Goal: Answer question/provide support

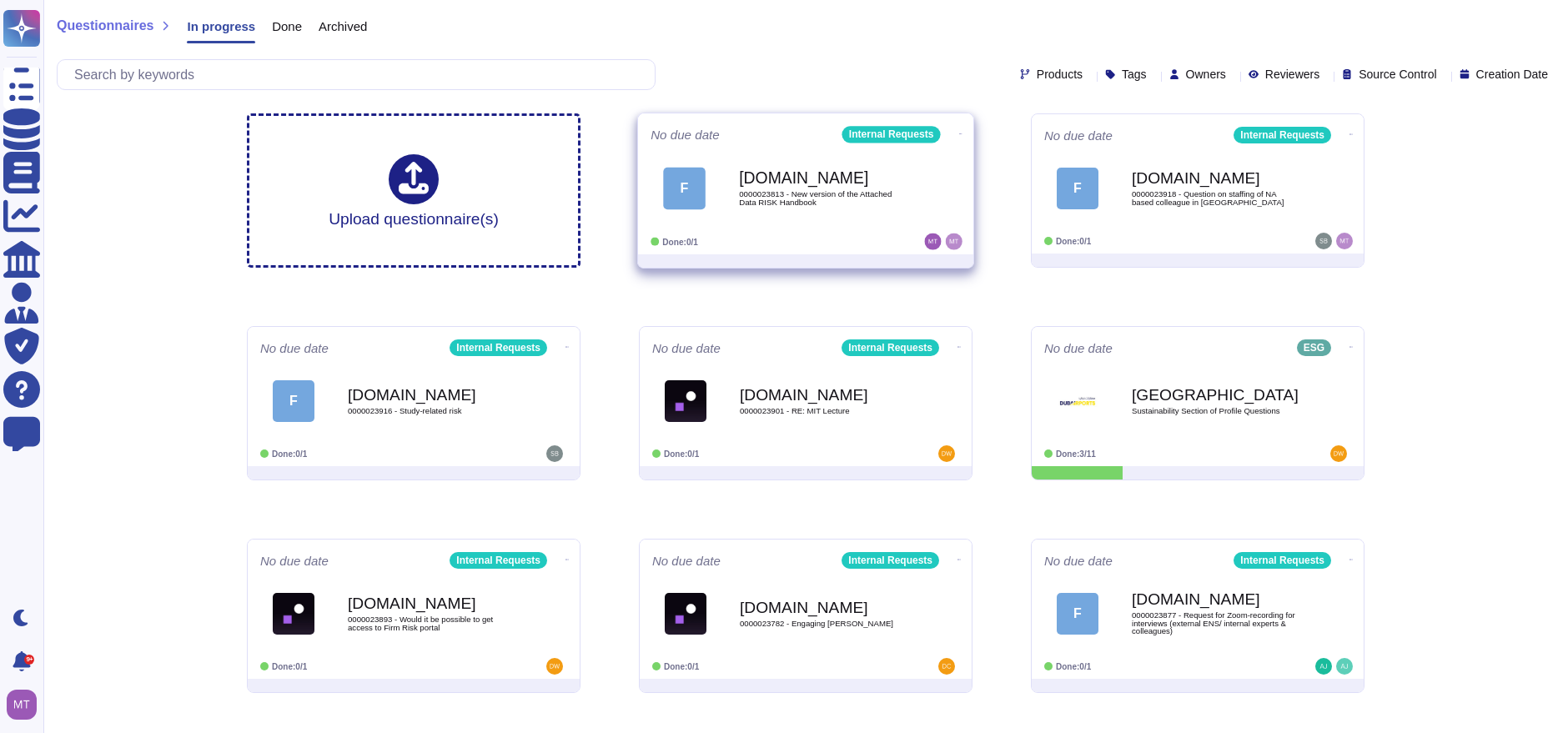
click at [818, 218] on div "[DOMAIN_NAME] 0000023813 - New version of the Attached Data RISK Handbook" at bounding box center [823, 187] width 169 height 67
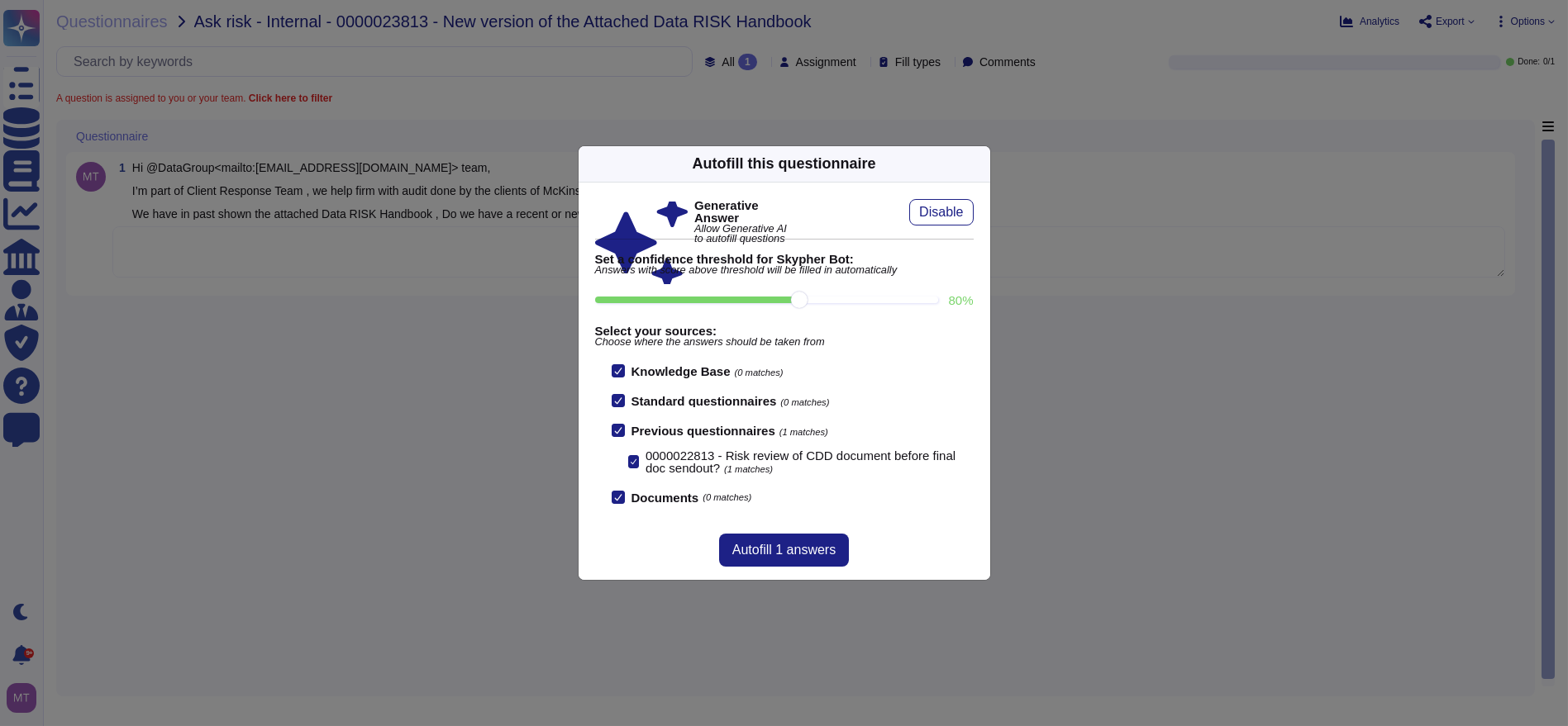
click at [980, 163] on icon at bounding box center [980, 163] width 0 height 0
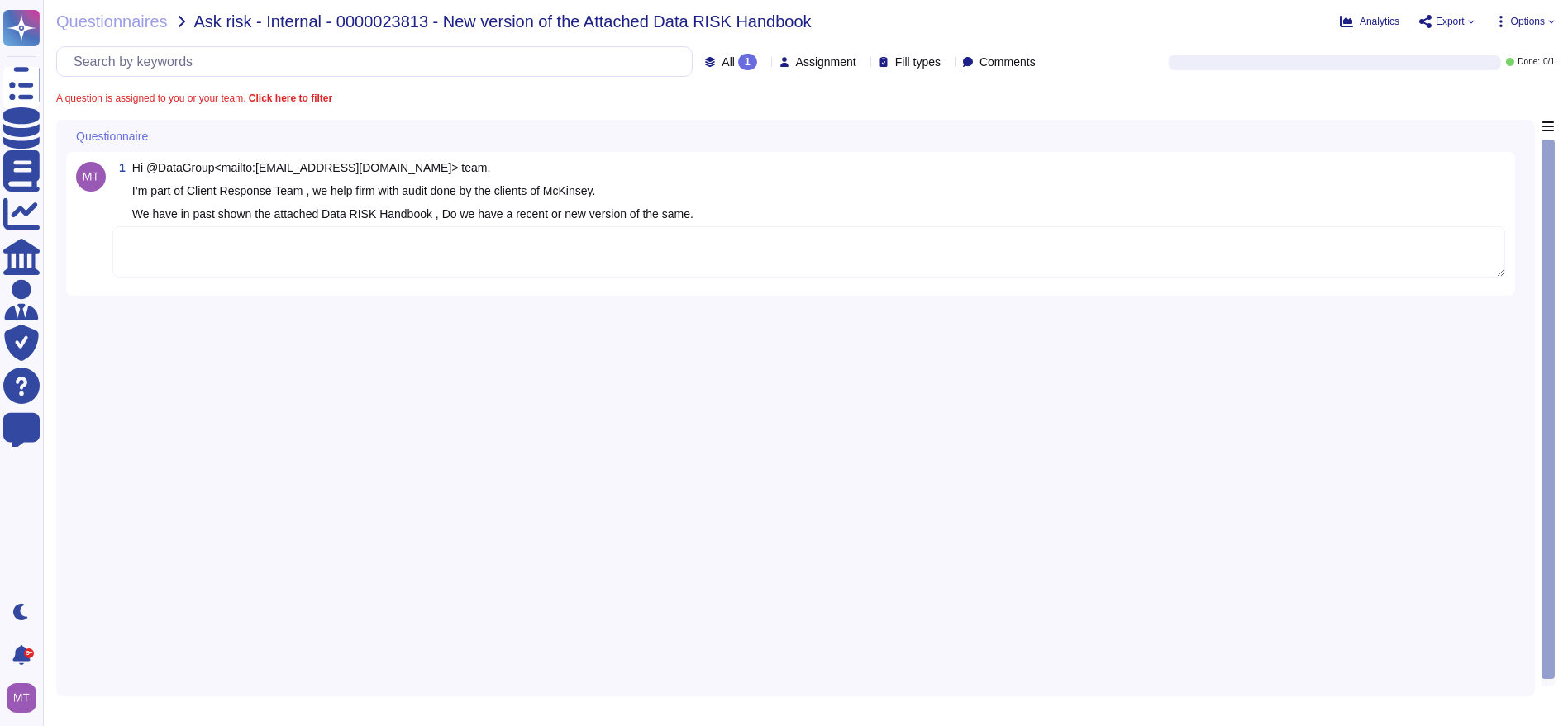
click at [587, 233] on textarea at bounding box center [808, 252] width 1393 height 51
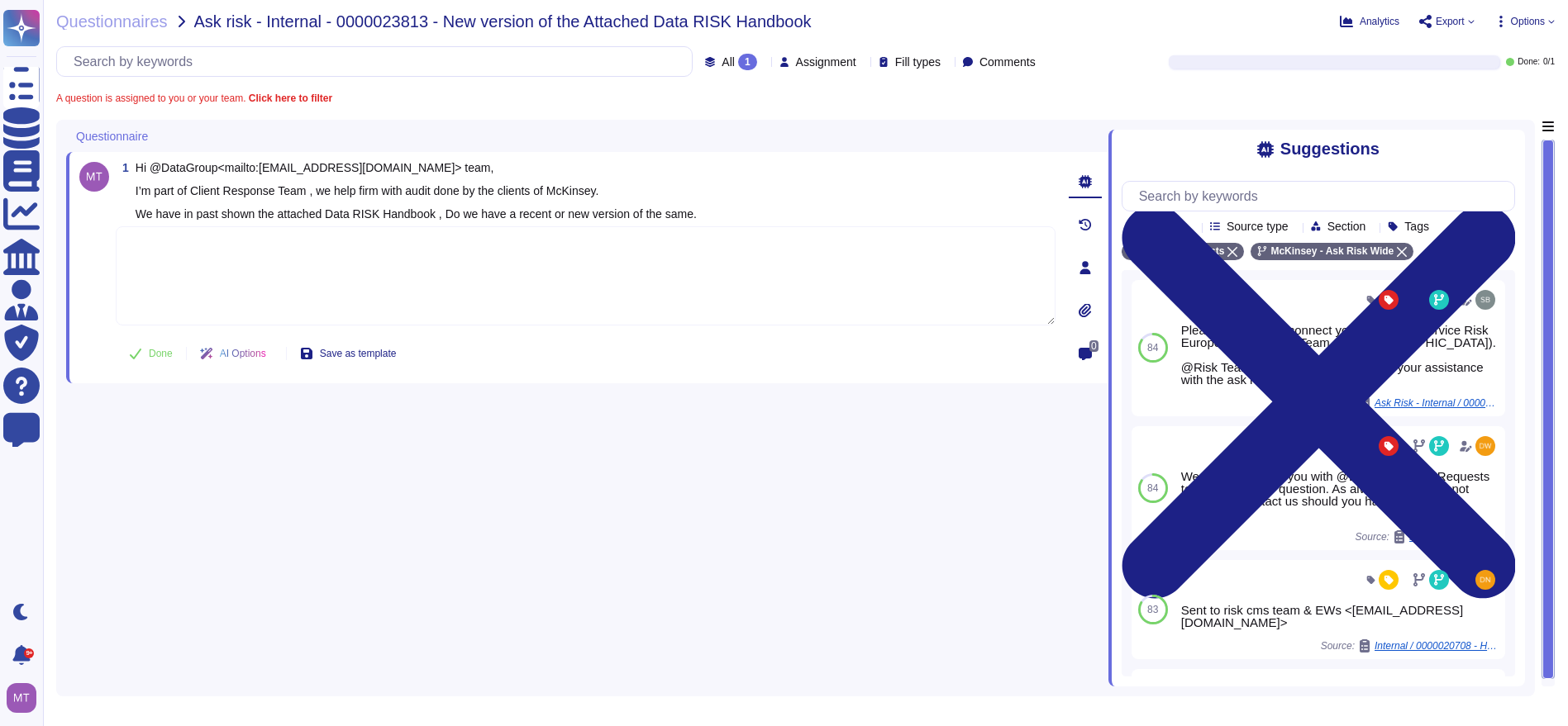
paste textarea "After checking internally, we have received the following information regarding…"
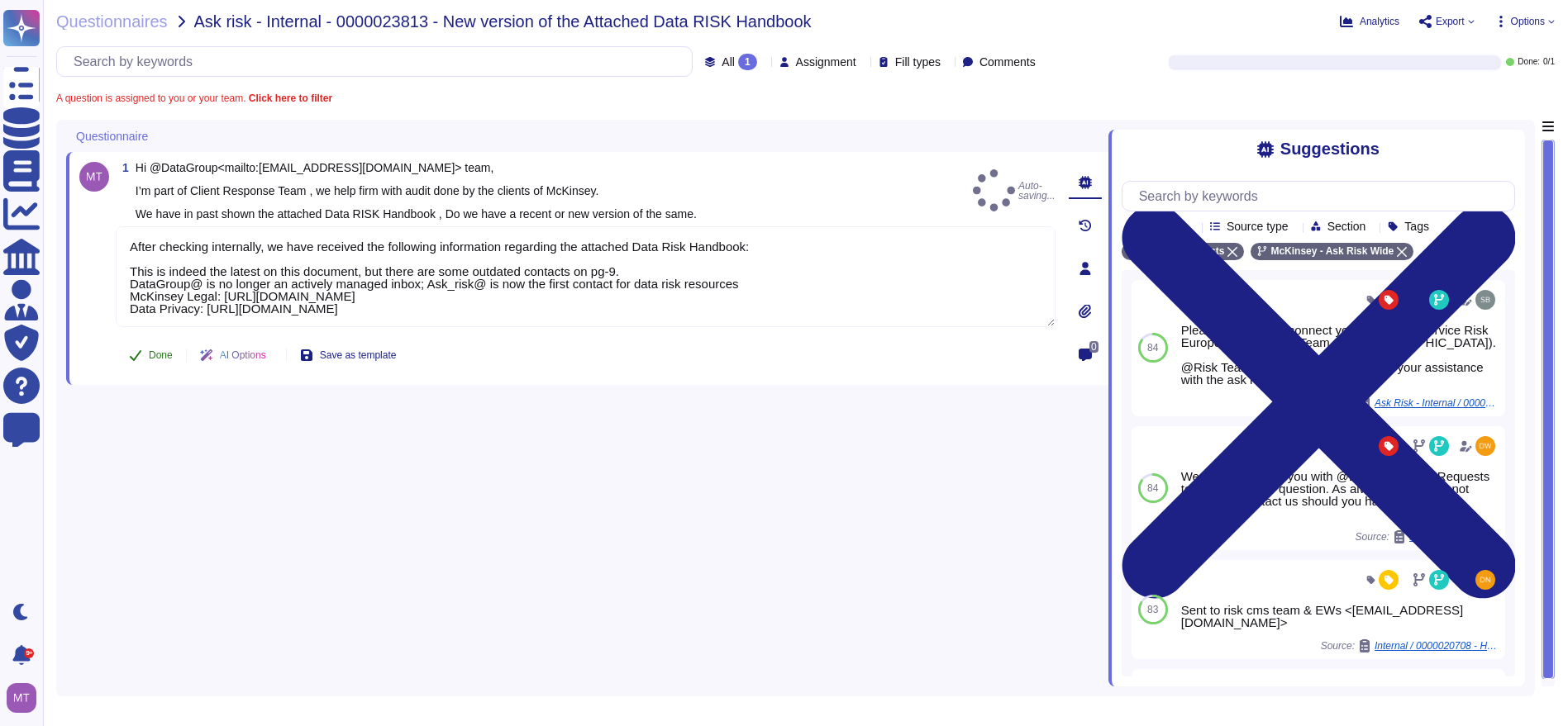
type textarea "After checking internally, we have received the following information regarding…"
click at [142, 353] on button "Done" at bounding box center [151, 356] width 70 height 33
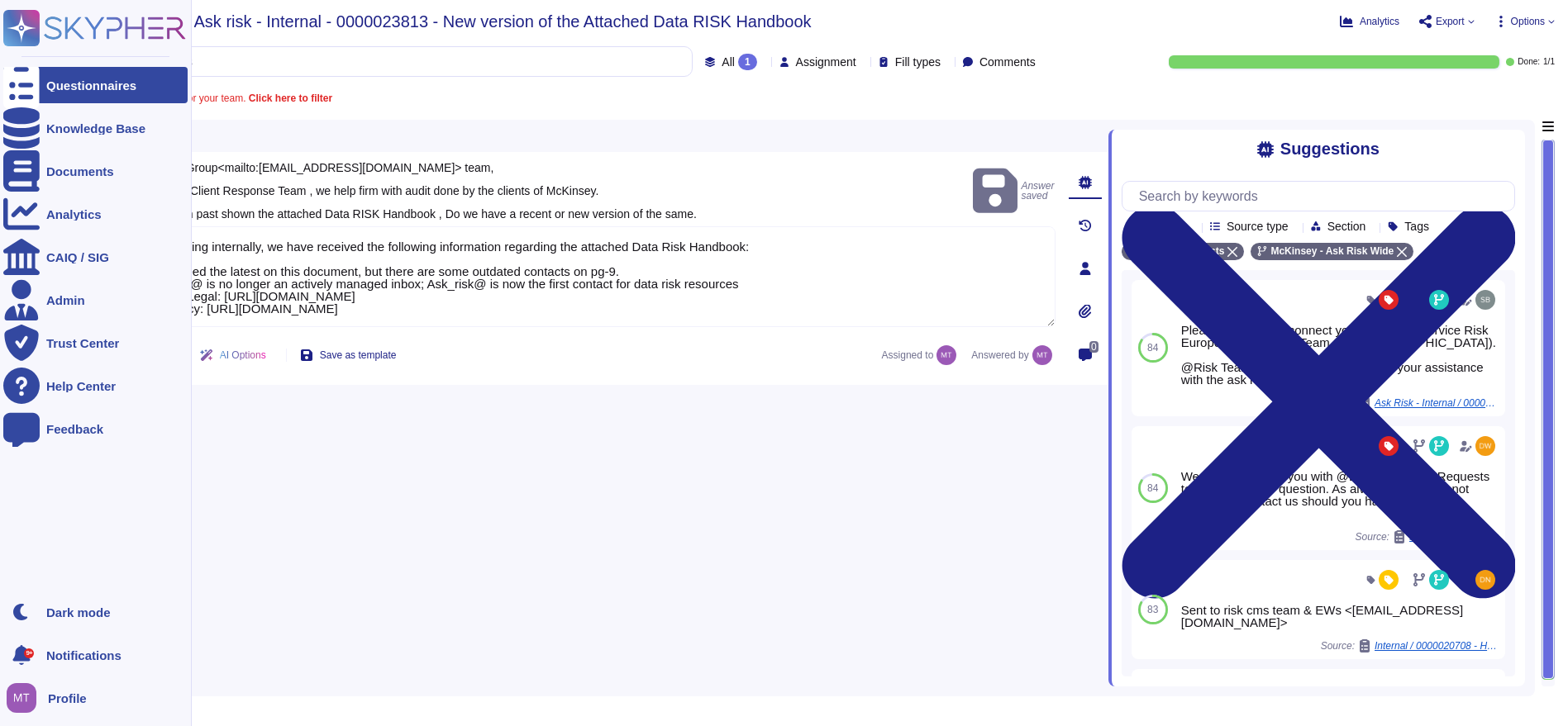
click at [48, 91] on div "Questionnaires" at bounding box center [95, 84] width 185 height 36
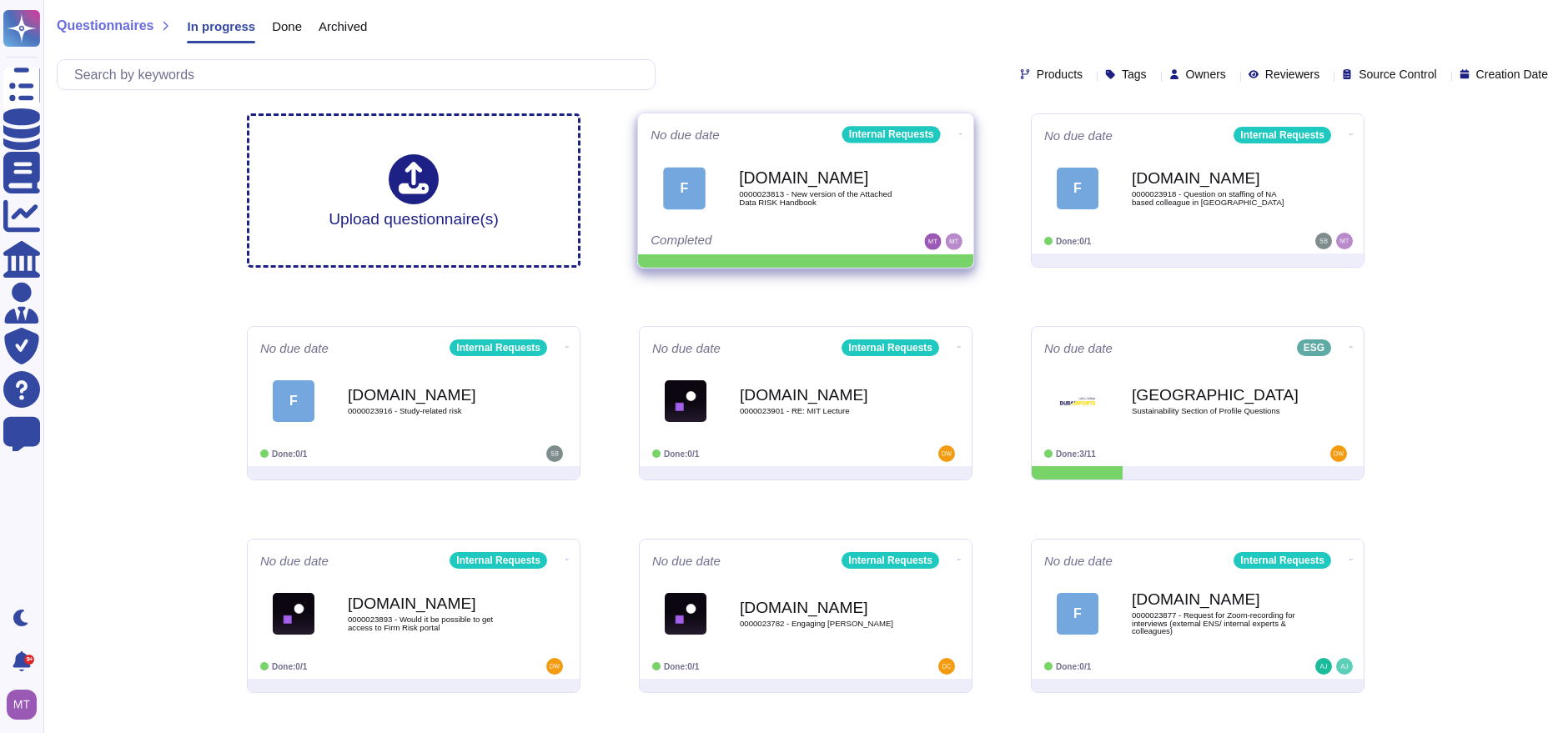
click at [958, 123] on span at bounding box center [961, 132] width 7 height 18
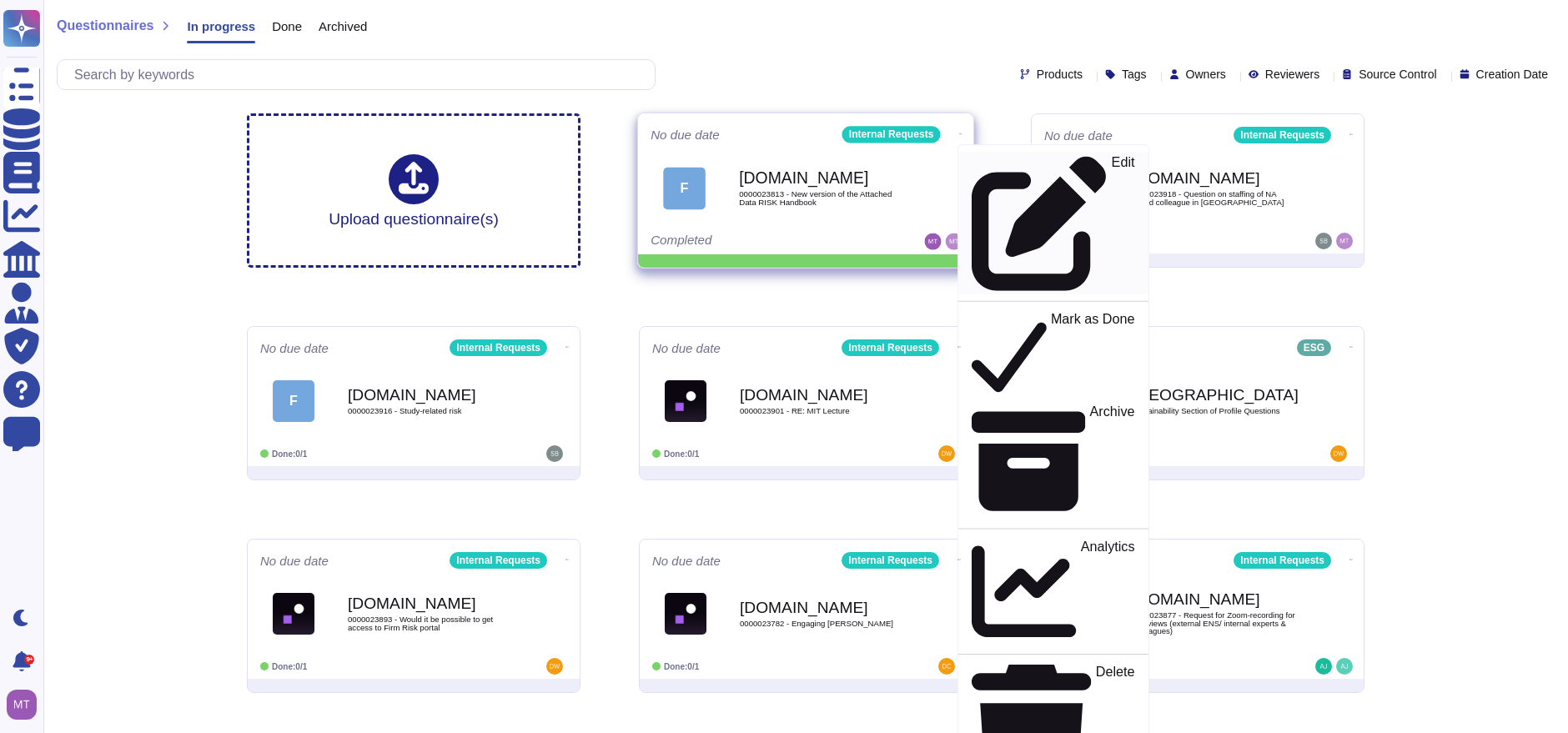
click at [972, 163] on icon at bounding box center [1040, 223] width 136 height 136
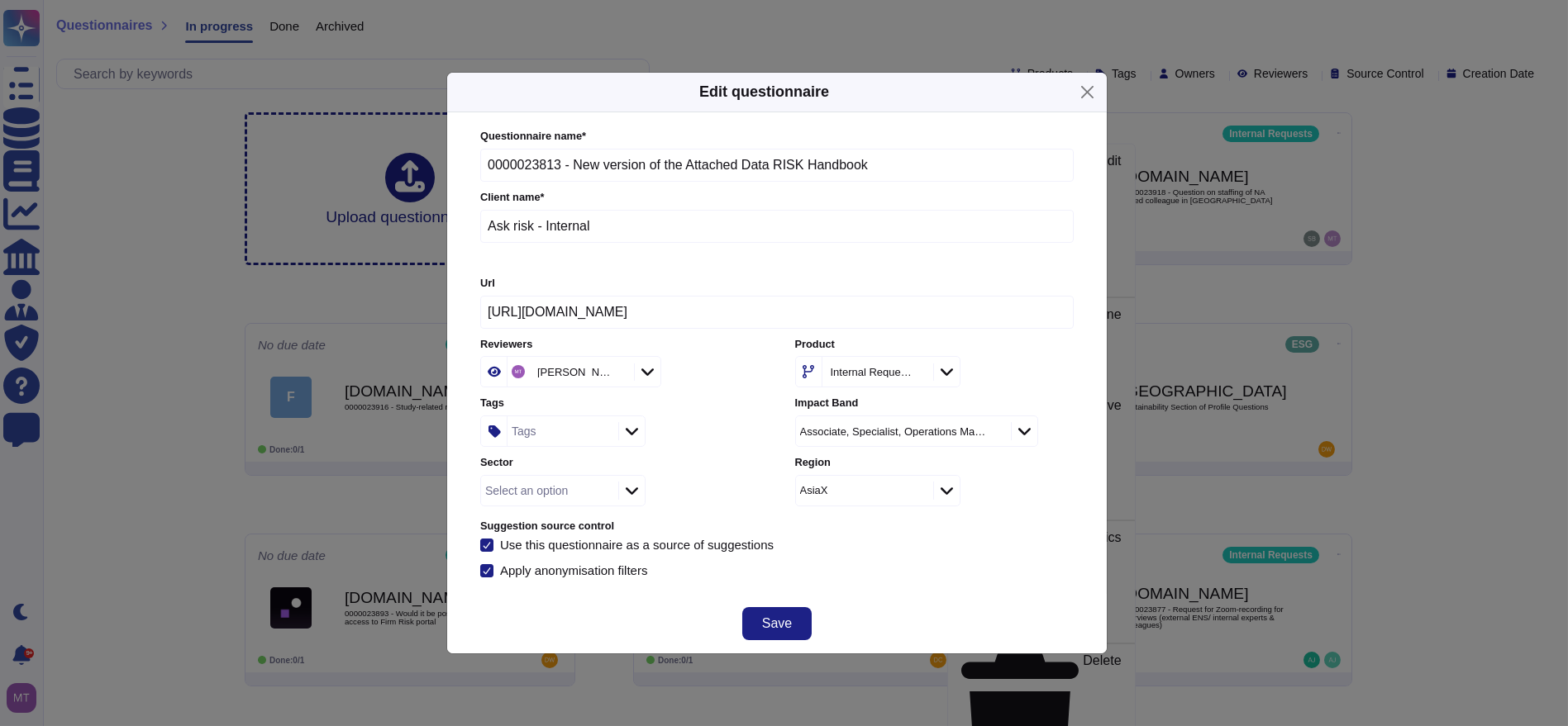
click at [558, 441] on div "Tags" at bounding box center [560, 431] width 107 height 29
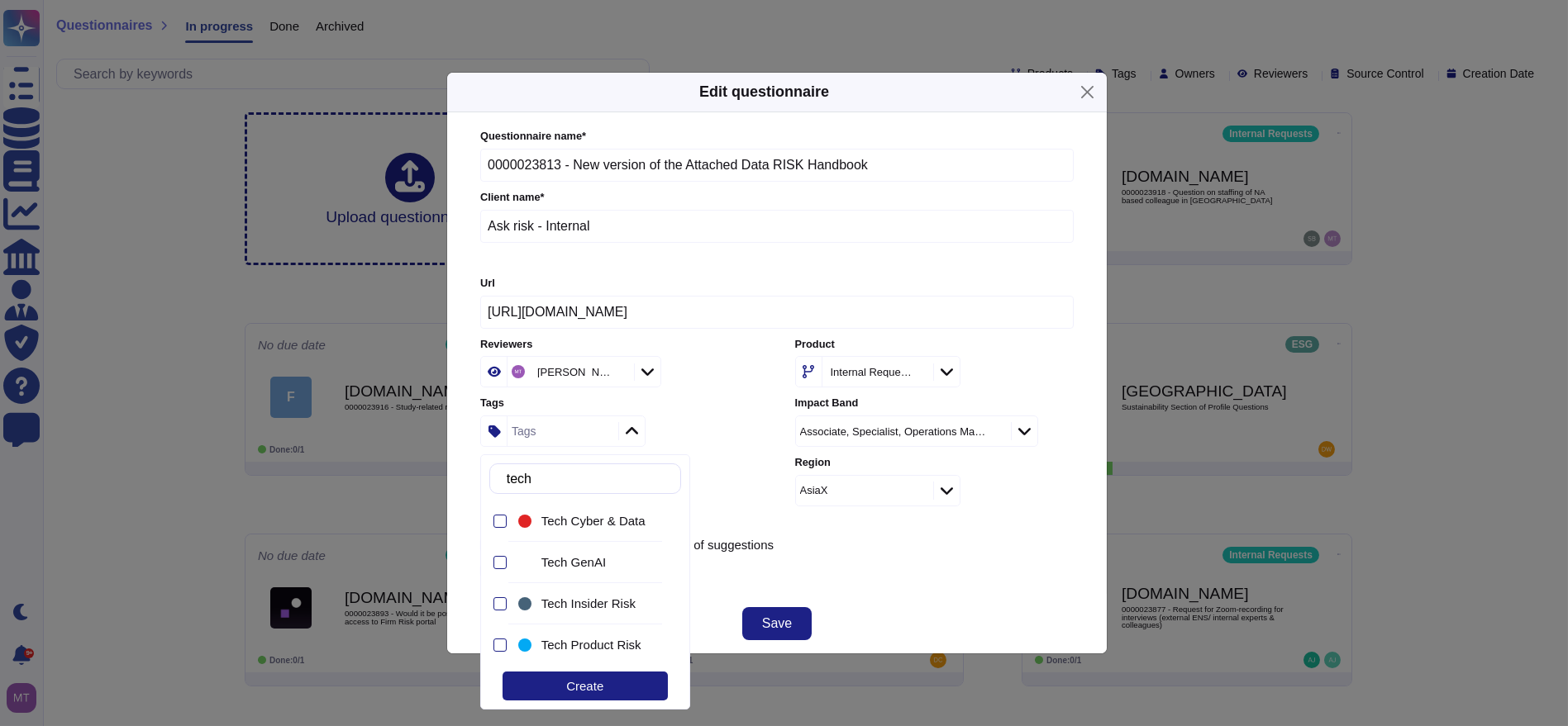
type input "tech"
click at [600, 641] on span "Tech Product Risk" at bounding box center [591, 645] width 100 height 15
click at [858, 643] on div "Save" at bounding box center [776, 623] width 660 height 60
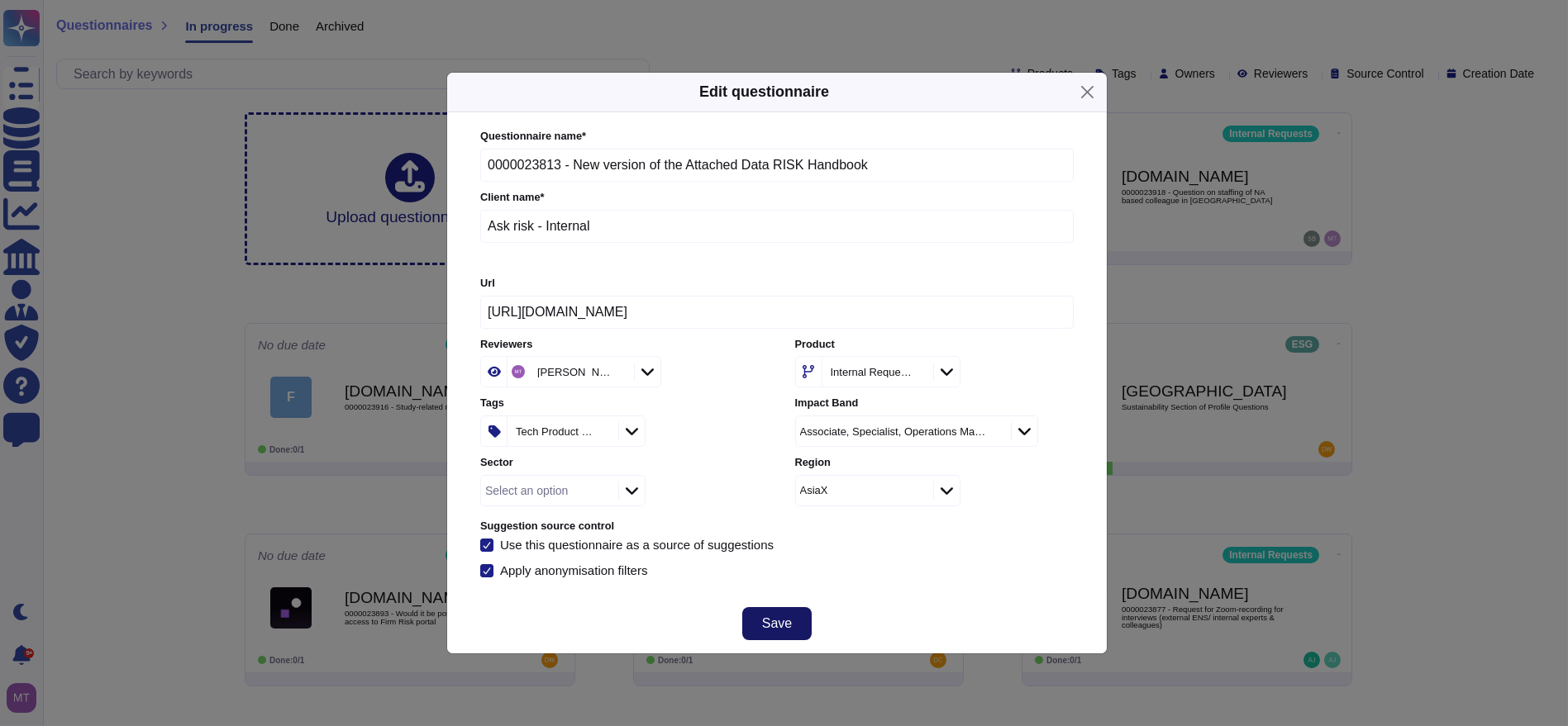
click at [763, 628] on span "Save" at bounding box center [777, 624] width 29 height 14
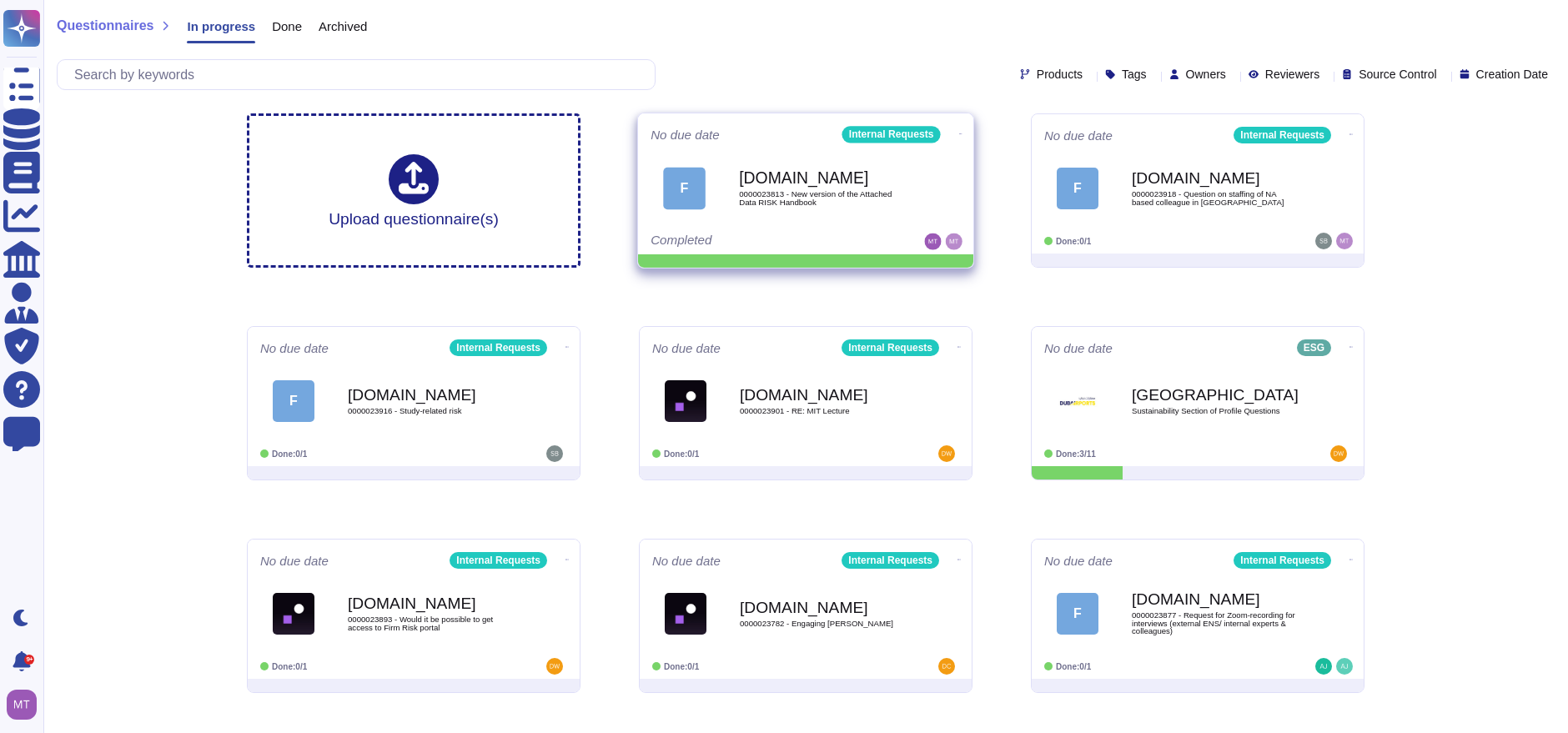
click at [959, 132] on icon at bounding box center [960, 134] width 3 height 4
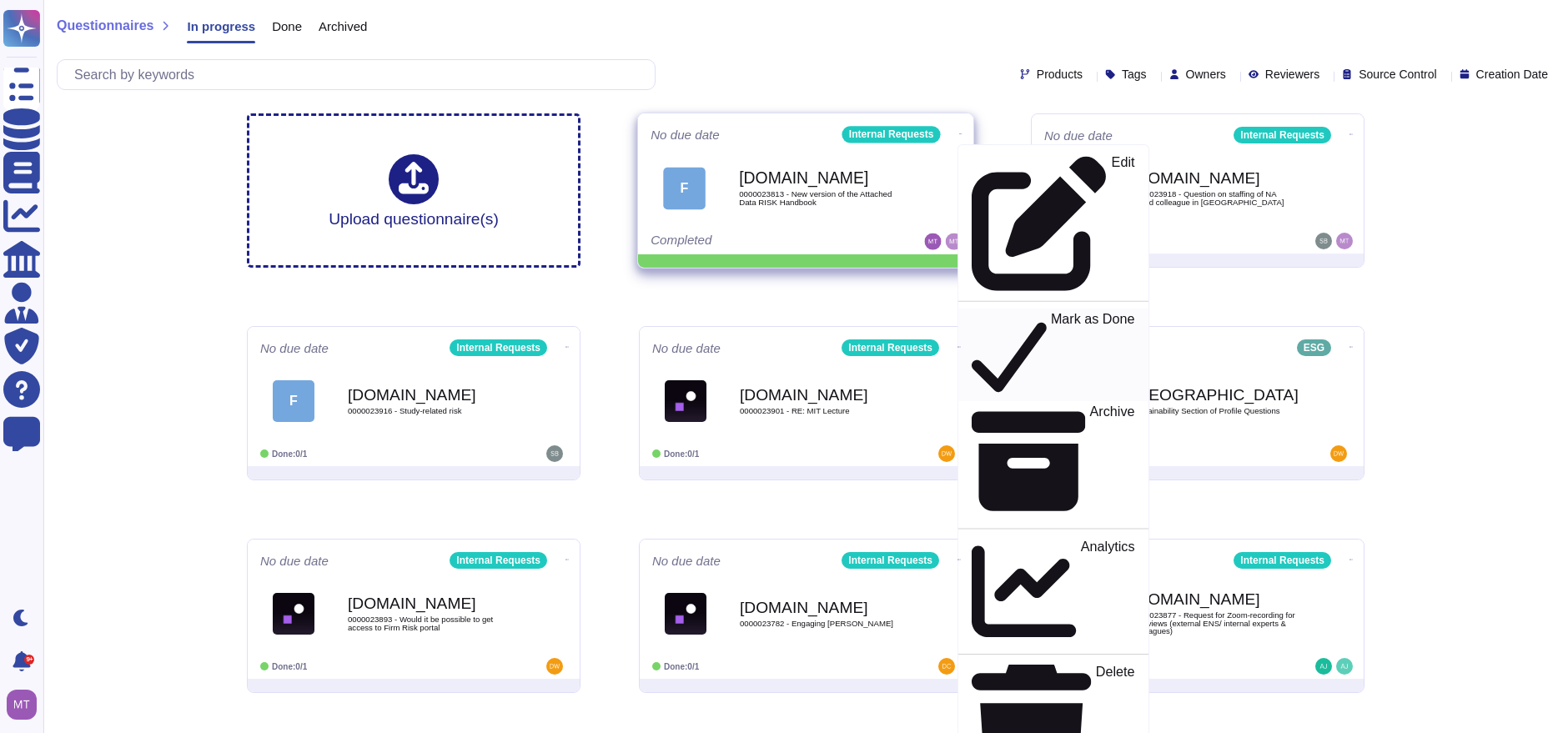
click at [1051, 313] on p "Mark as Done" at bounding box center [1092, 355] width 84 height 85
